Goal: Find specific page/section: Find specific page/section

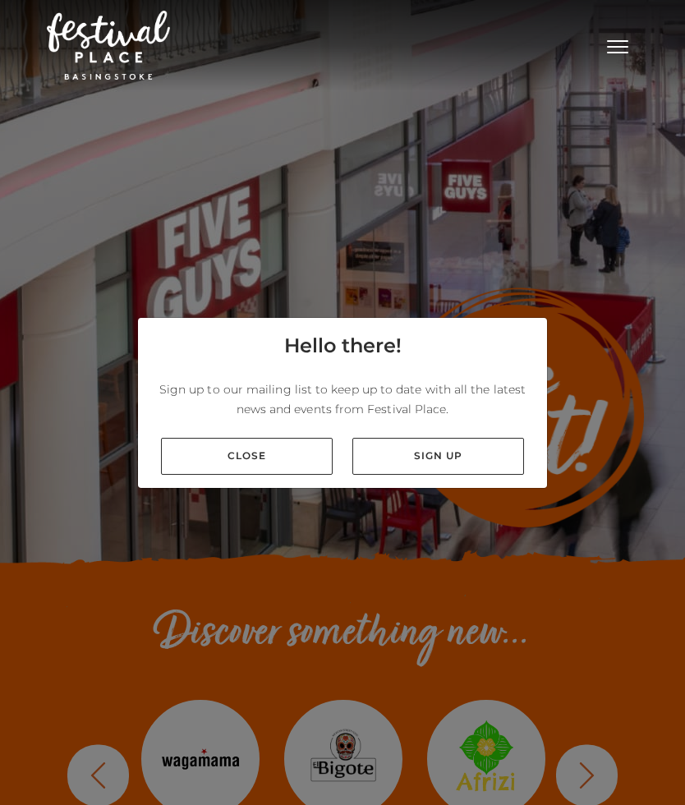
click at [280, 459] on link "Close" at bounding box center [247, 456] width 172 height 37
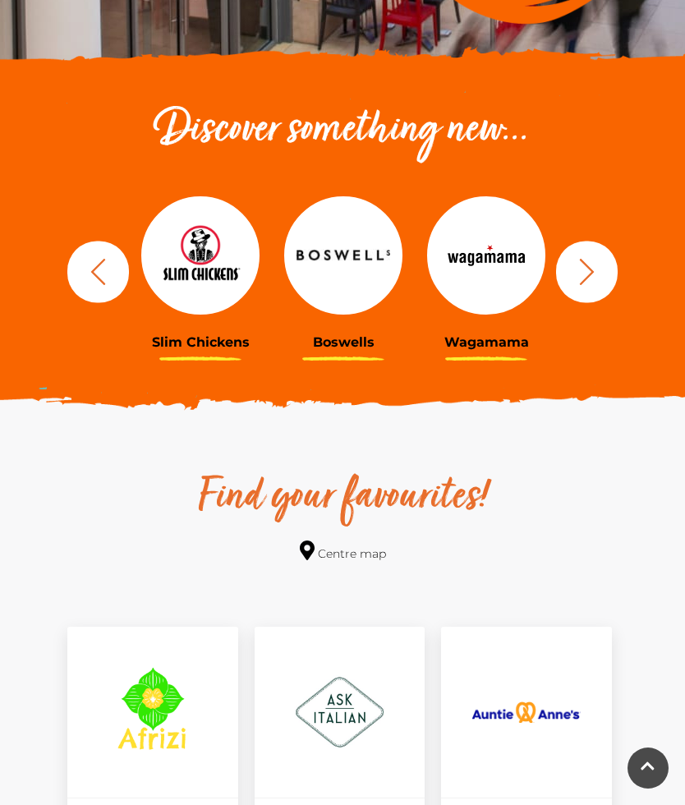
scroll to position [502, 0]
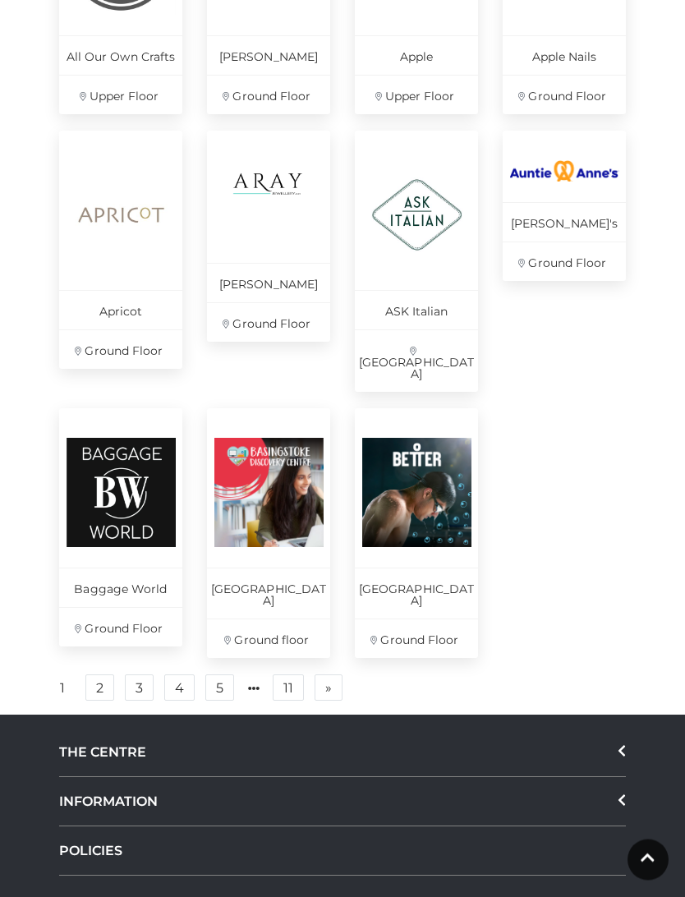
scroll to position [930, 0]
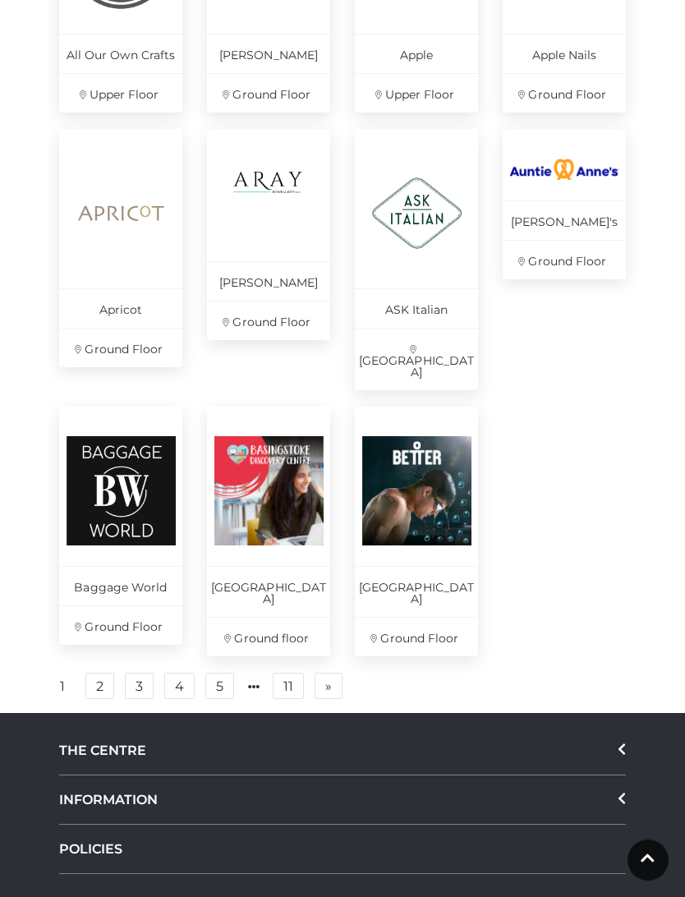
click at [102, 673] on link "2" at bounding box center [99, 686] width 29 height 26
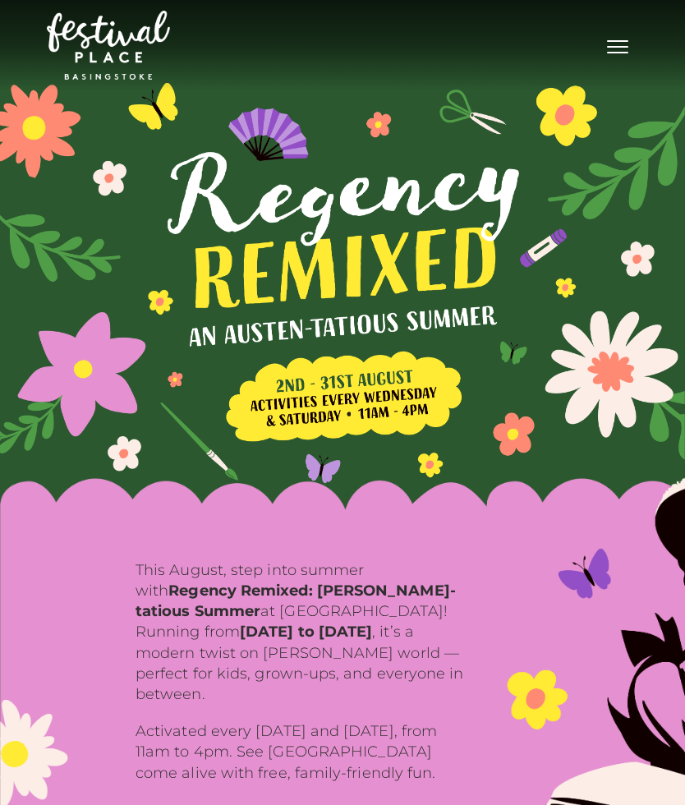
click at [623, 45] on button "Toggle navigation" at bounding box center [617, 45] width 41 height 24
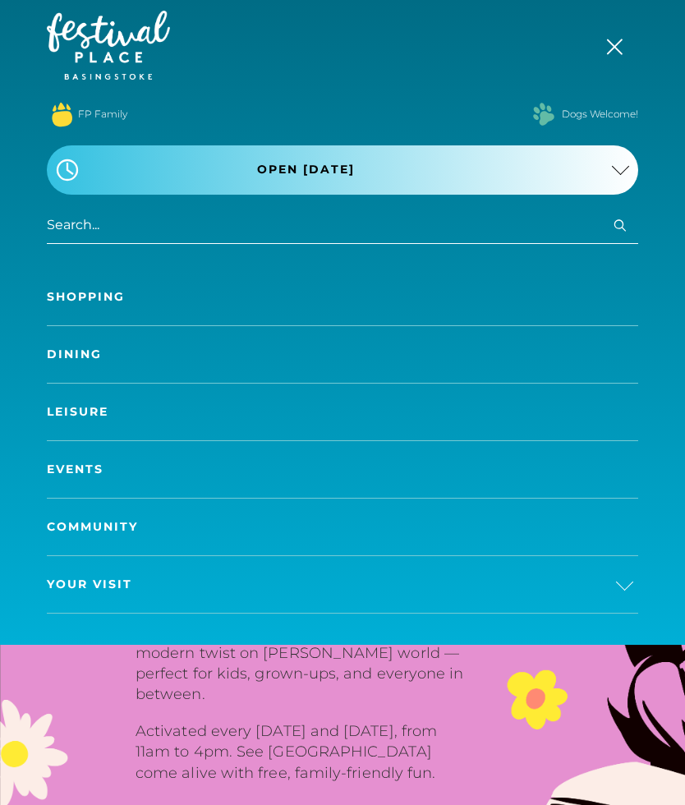
click at [114, 296] on link "Shopping" at bounding box center [342, 297] width 591 height 57
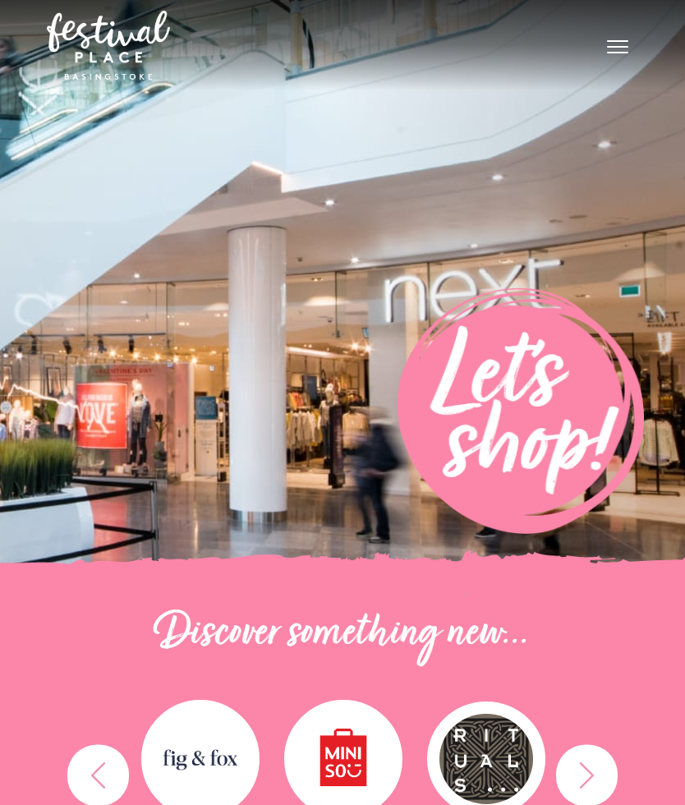
click at [612, 49] on button "Toggle navigation" at bounding box center [617, 45] width 41 height 24
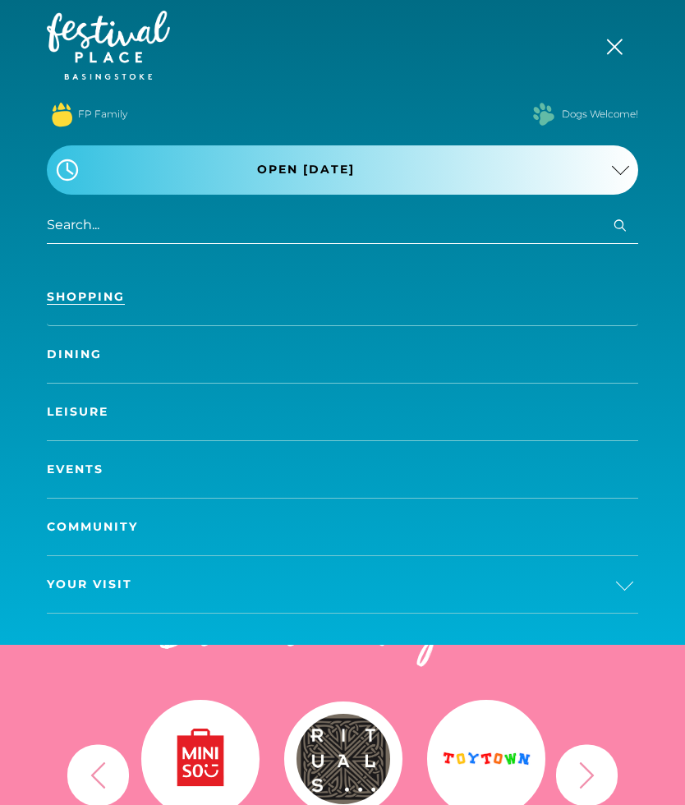
click at [90, 222] on input "search" at bounding box center [342, 225] width 591 height 37
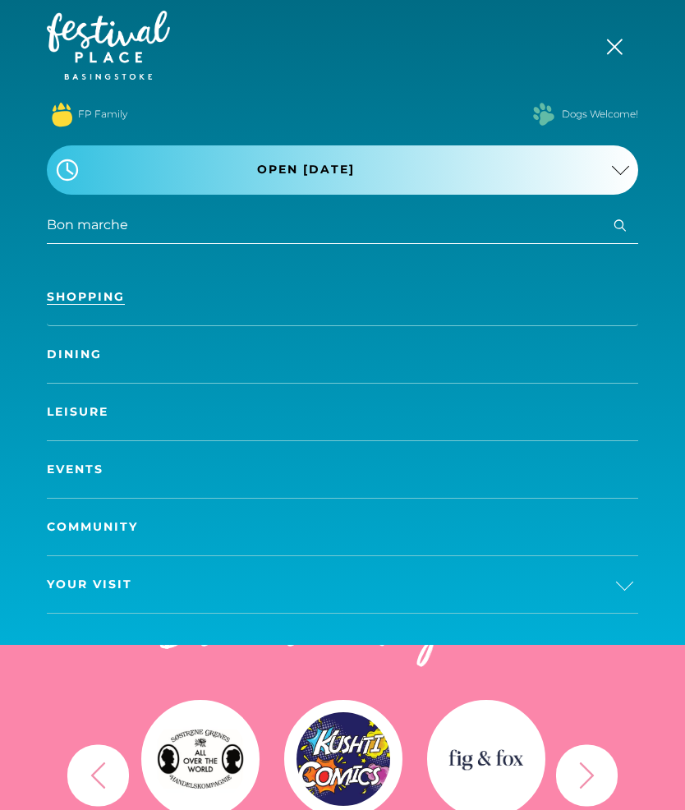
type input "Bon marche"
click at [620, 225] on button "Search" at bounding box center [620, 225] width 20 height 21
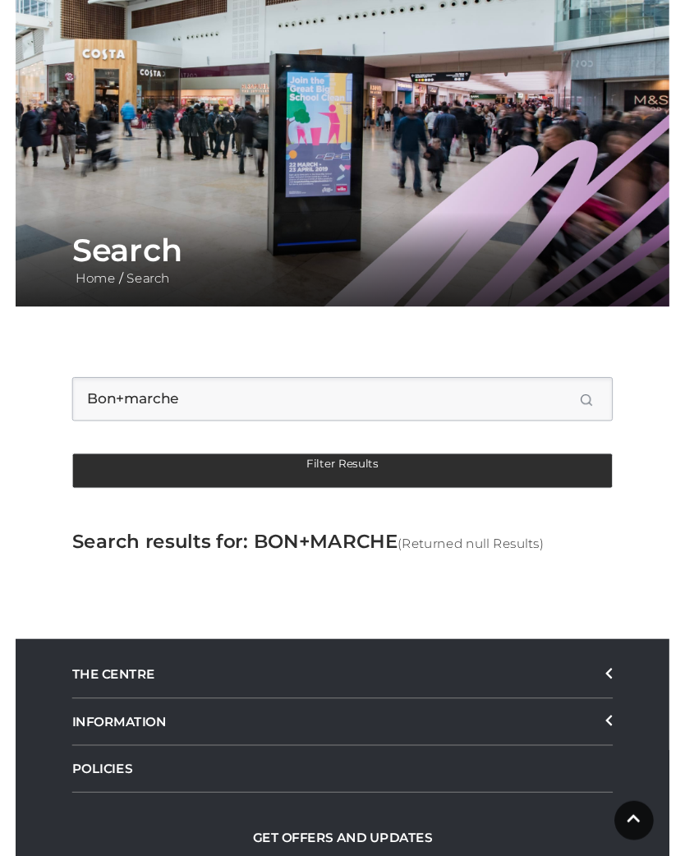
scroll to position [90, 0]
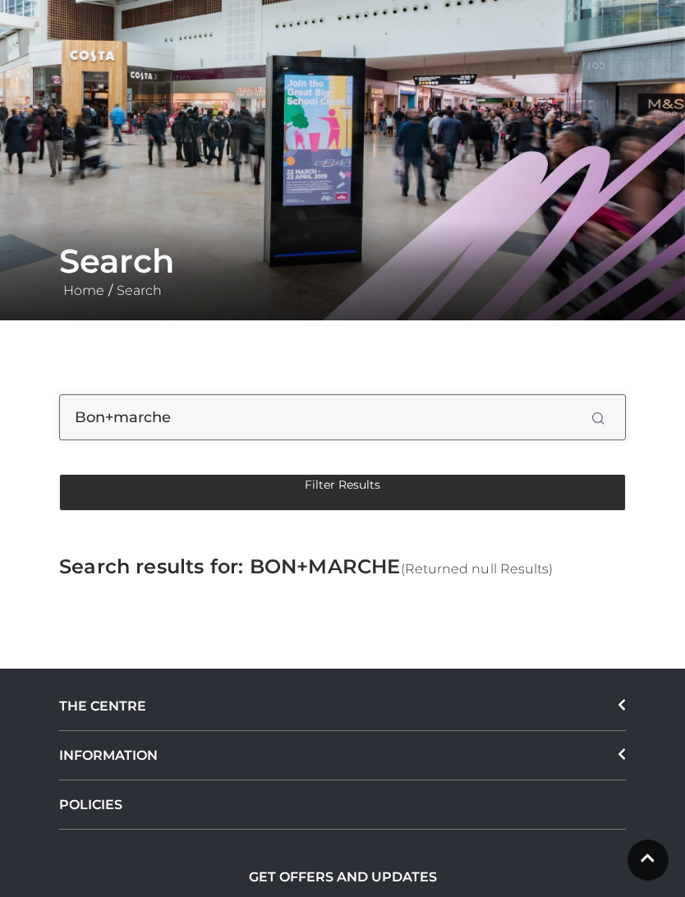
click at [117, 416] on input "Bon+marche" at bounding box center [342, 417] width 567 height 46
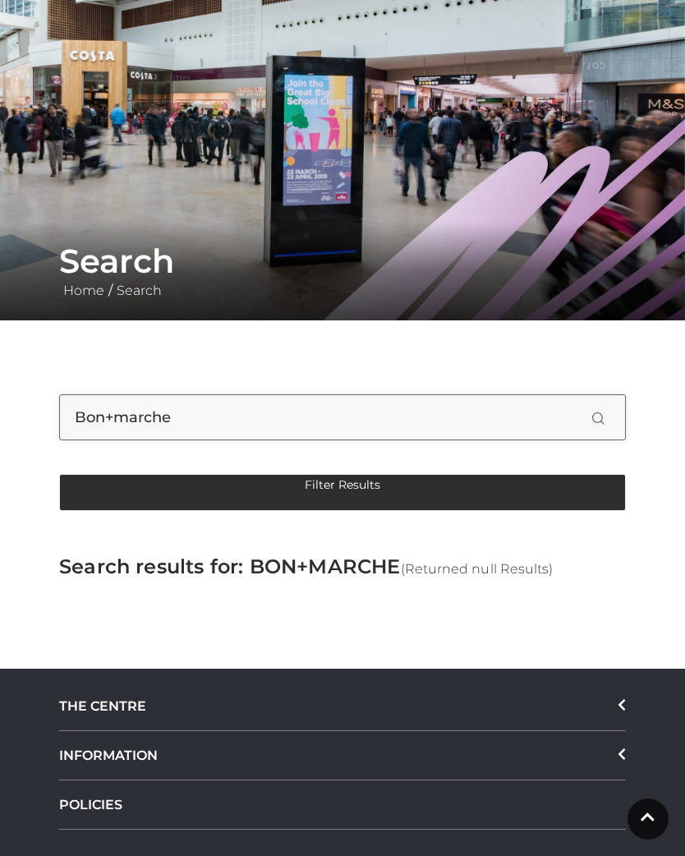
scroll to position [90, 0]
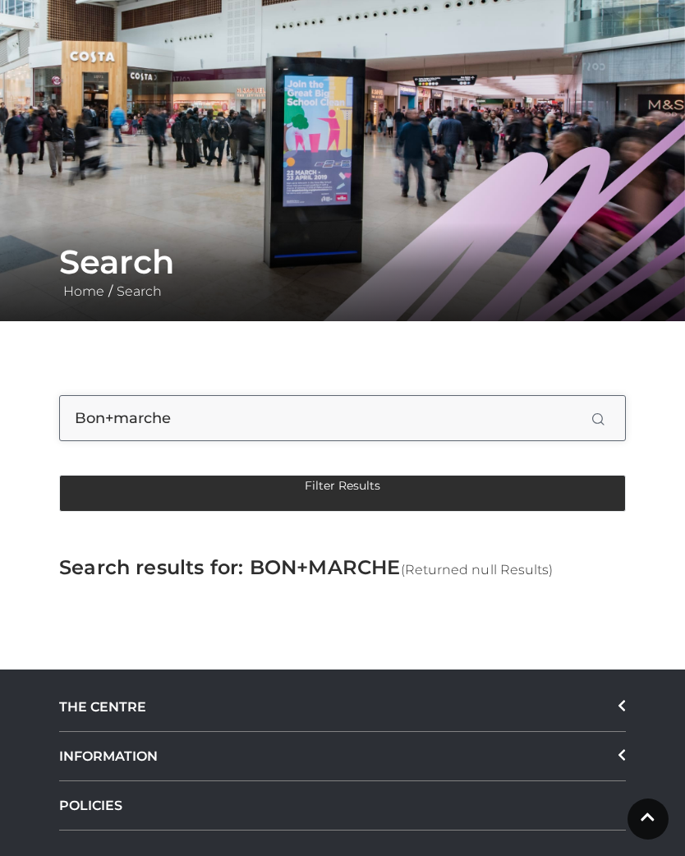
type input "Bonmarche"
click at [197, 424] on input "Bonmarche" at bounding box center [342, 418] width 567 height 46
click at [604, 421] on input "Bonmarche" at bounding box center [342, 418] width 567 height 46
type input "Bonmarche"
click at [598, 418] on button "Search" at bounding box center [598, 419] width 12 height 12
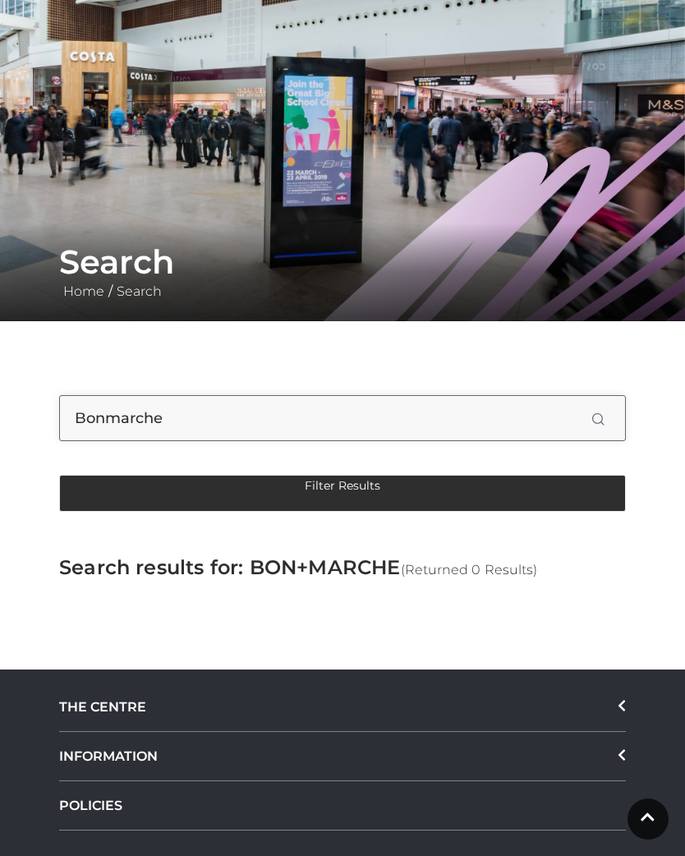
click at [613, 416] on input "Bonmarche" at bounding box center [342, 418] width 567 height 46
click at [584, 508] on button "Filter Results" at bounding box center [342, 493] width 567 height 37
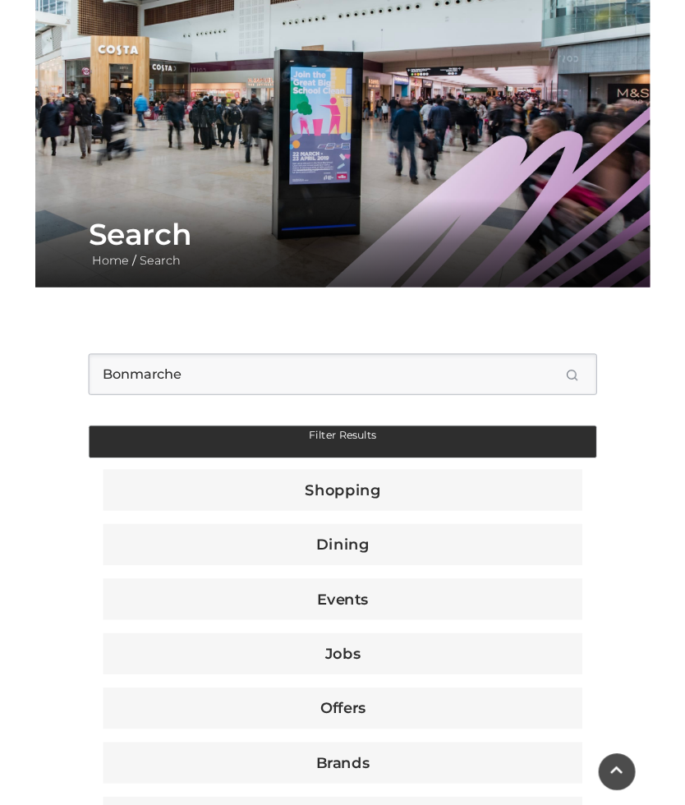
scroll to position [0, 0]
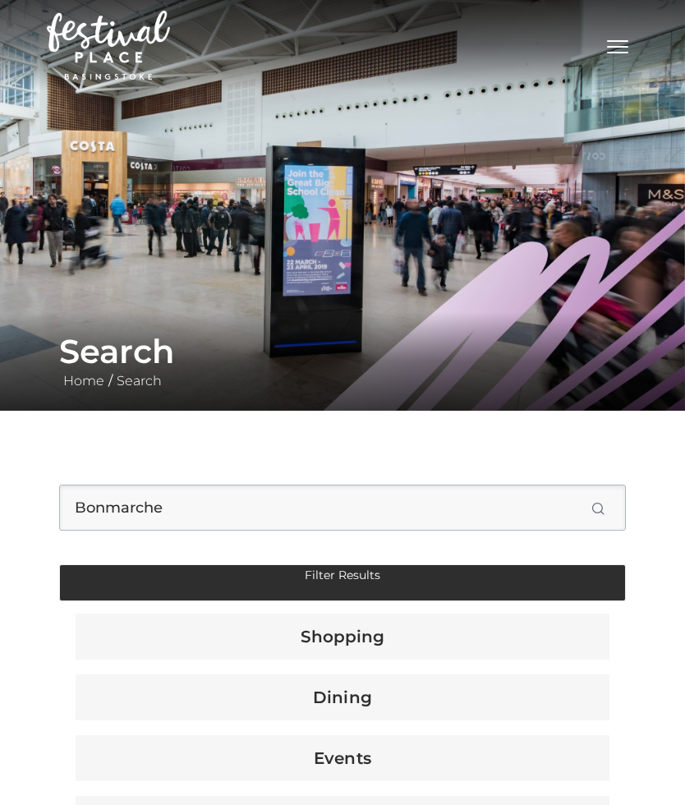
click at [103, 388] on link "Home" at bounding box center [83, 381] width 49 height 16
